Goal: Book appointment/travel/reservation

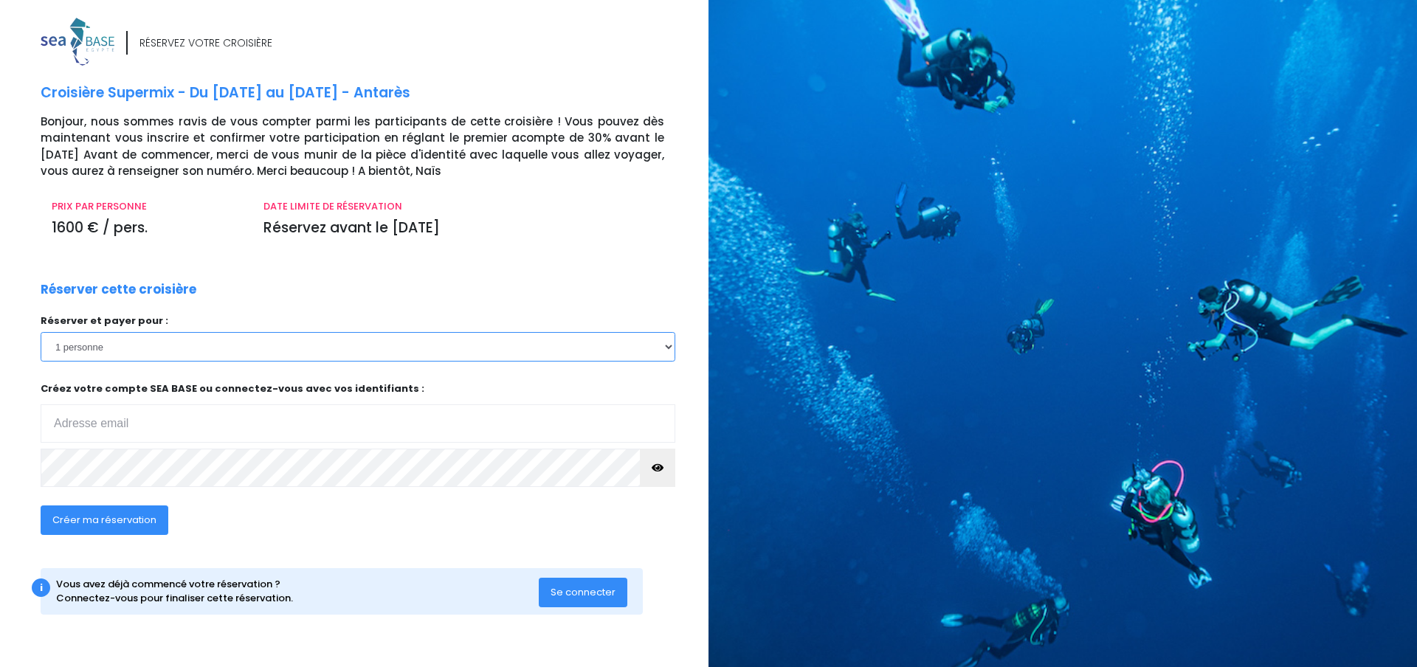
click at [198, 361] on select "1 personne 2 personnes" at bounding box center [358, 347] width 635 height 30
select select "2"
click at [41, 332] on select "1 personne 2 personnes" at bounding box center [358, 347] width 635 height 30
click at [155, 427] on input "email" at bounding box center [358, 423] width 635 height 38
type input "sopointaire@gmail.com"
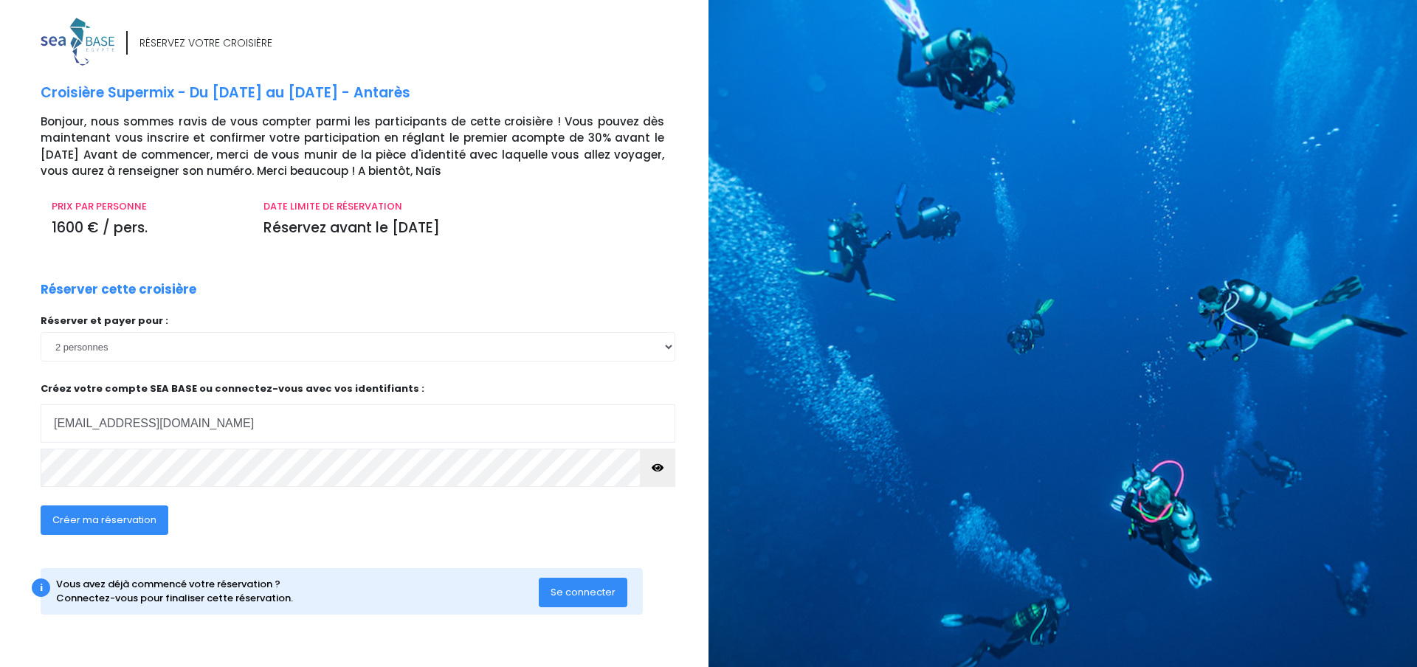
click at [657, 468] on icon "button" at bounding box center [658, 468] width 12 height 0
click at [85, 514] on span "Créer ma réservation" at bounding box center [104, 520] width 104 height 14
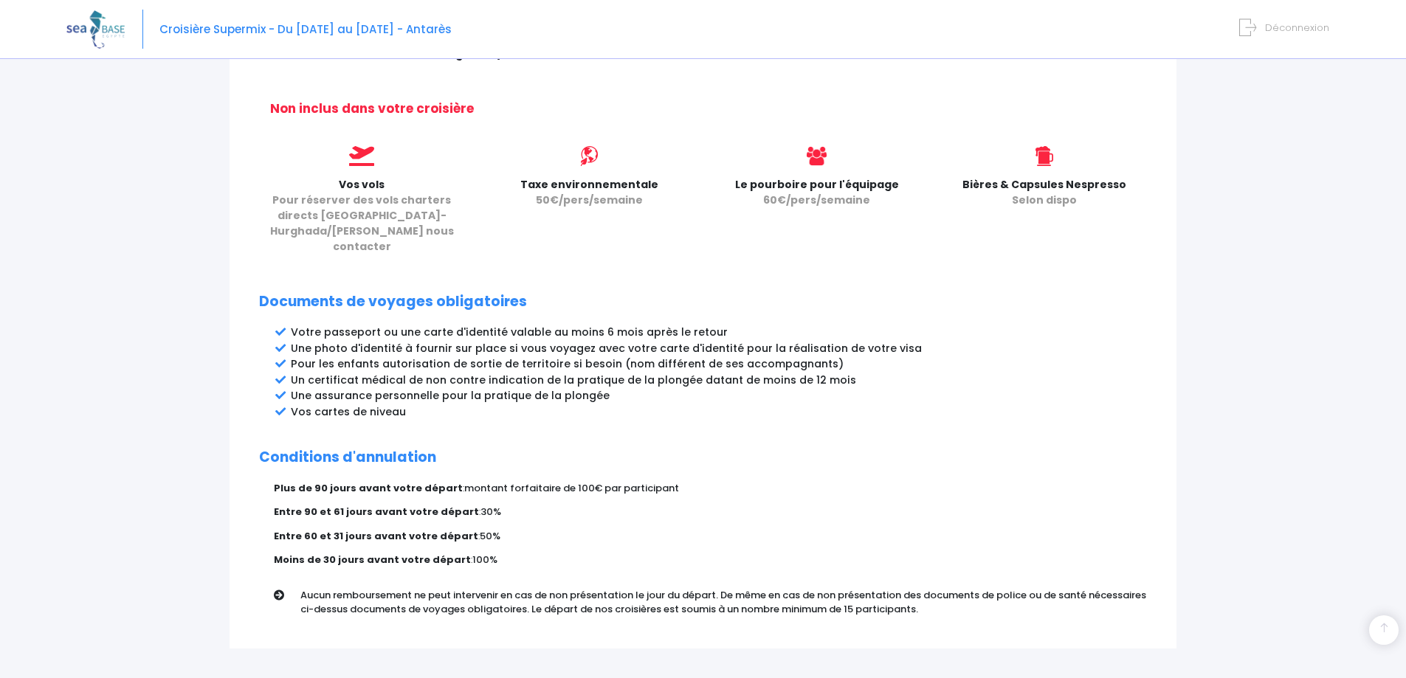
scroll to position [656, 0]
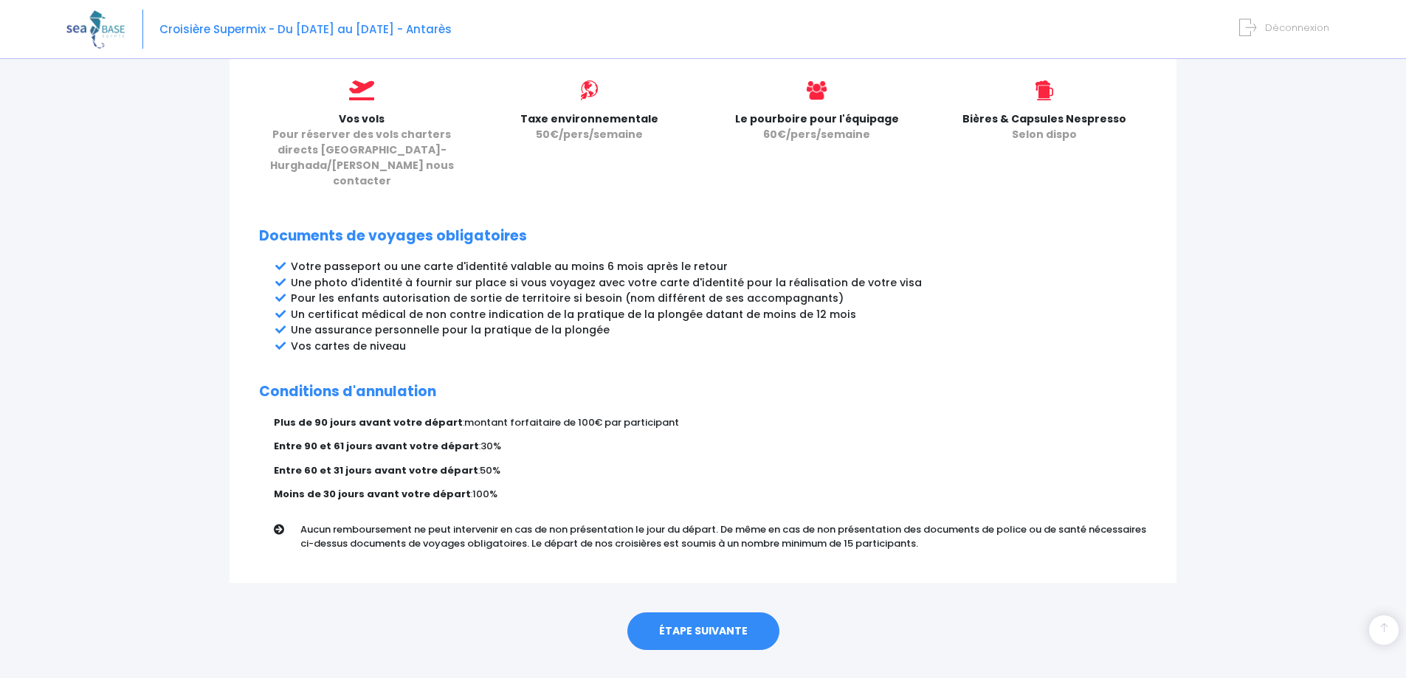
click at [711, 612] on link "ÉTAPE SUIVANTE" at bounding box center [703, 631] width 152 height 38
